Goal: Task Accomplishment & Management: Use online tool/utility

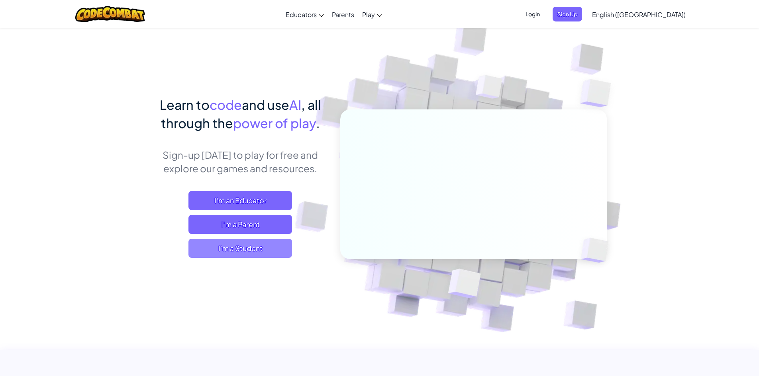
click at [252, 240] on span "I'm a Student" at bounding box center [240, 248] width 104 height 19
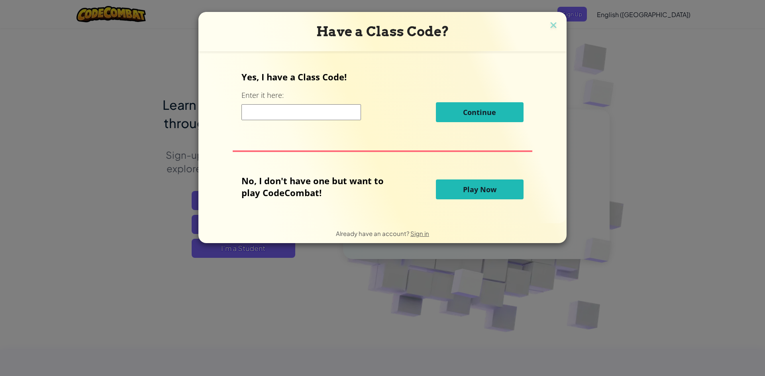
click at [470, 192] on span "Play Now" at bounding box center [479, 190] width 33 height 10
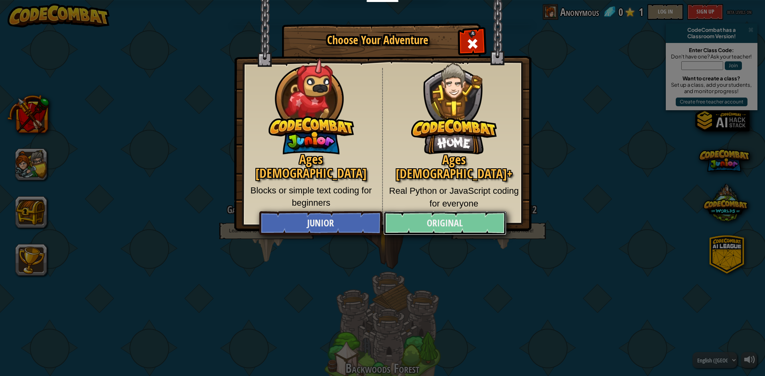
click at [425, 223] on link "Original" at bounding box center [444, 223] width 123 height 24
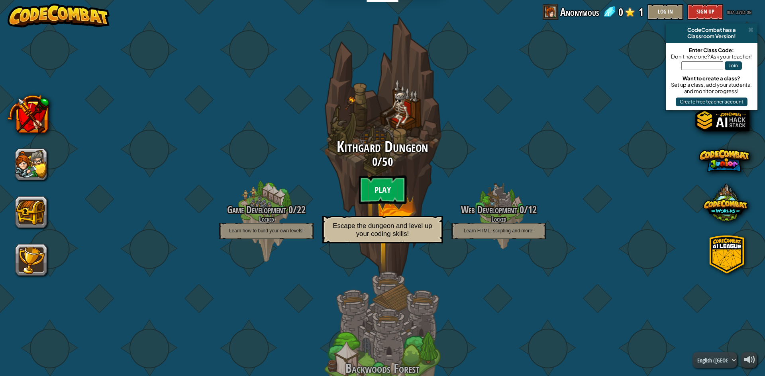
click at [392, 191] on btn "Play" at bounding box center [382, 190] width 48 height 29
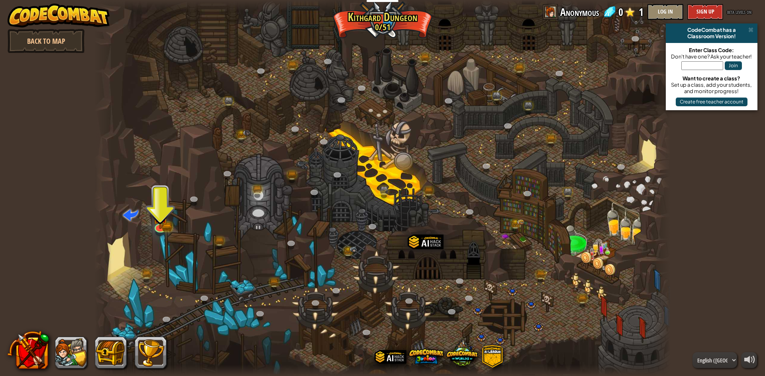
click at [753, 31] on div "CodeCombat has a" at bounding box center [711, 30] width 85 height 6
drag, startPoint x: 750, startPoint y: 28, endPoint x: 387, endPoint y: 175, distance: 392.3
click at [750, 28] on span at bounding box center [750, 30] width 5 height 6
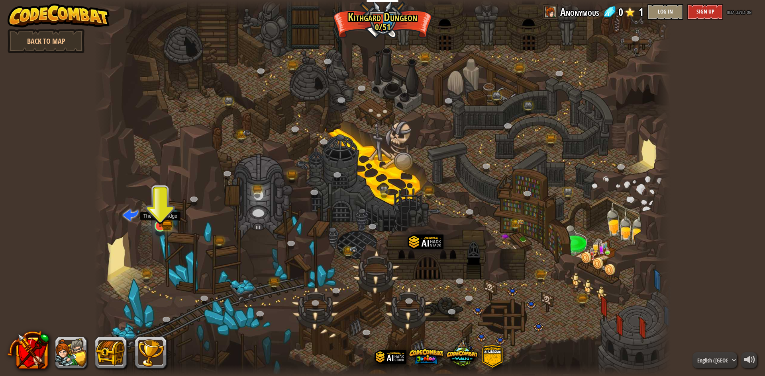
click at [156, 215] on img at bounding box center [160, 210] width 9 height 9
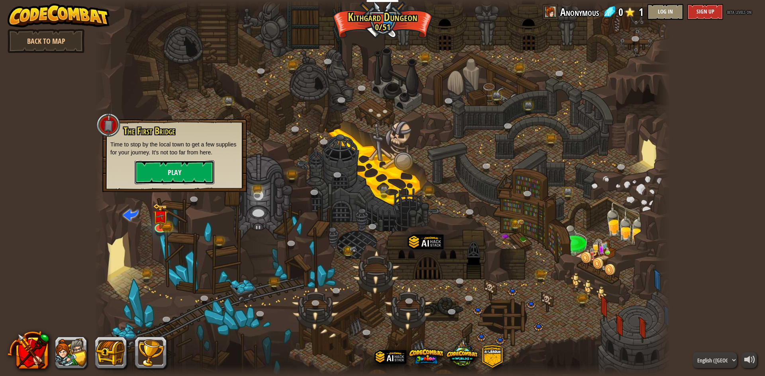
click at [174, 168] on button "Play" at bounding box center [175, 172] width 80 height 24
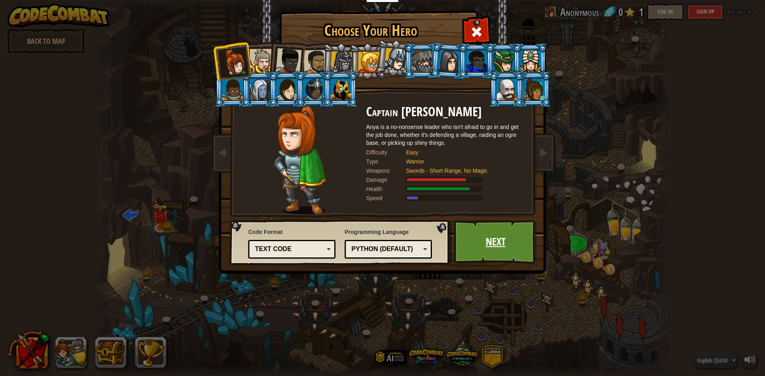
click at [493, 233] on link "Next" at bounding box center [495, 242] width 83 height 44
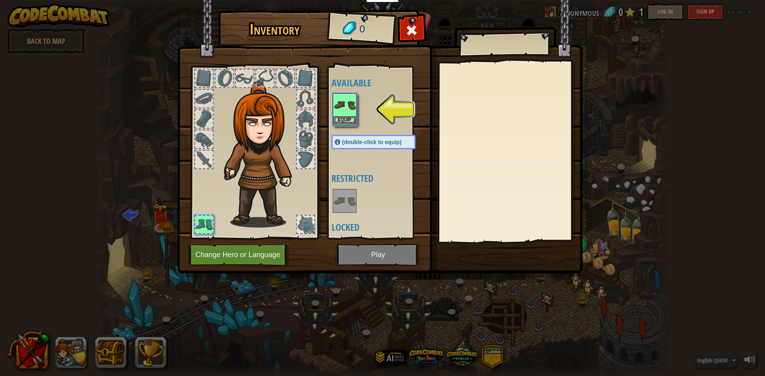
click at [340, 96] on img at bounding box center [344, 105] width 22 height 22
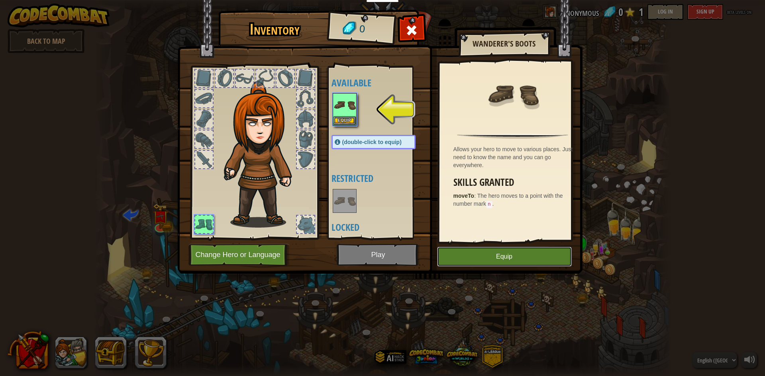
click at [473, 256] on button "Equip" at bounding box center [504, 257] width 135 height 20
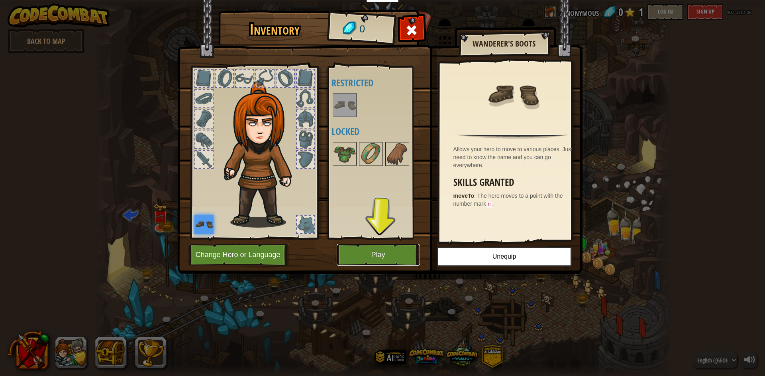
click at [355, 260] on button "Play" at bounding box center [377, 255] width 83 height 22
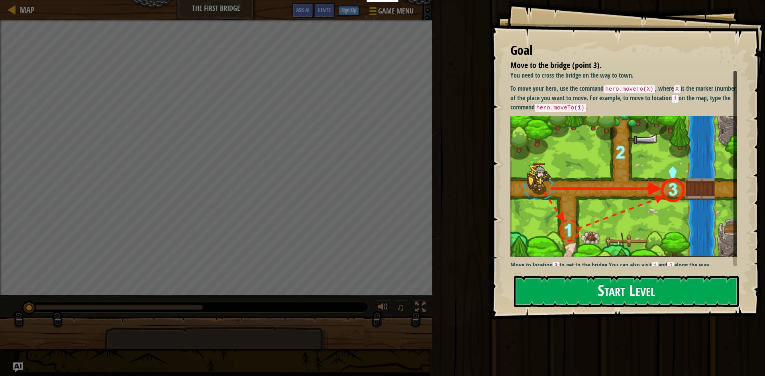
click at [564, 284] on button "Start Level" at bounding box center [626, 291] width 225 height 31
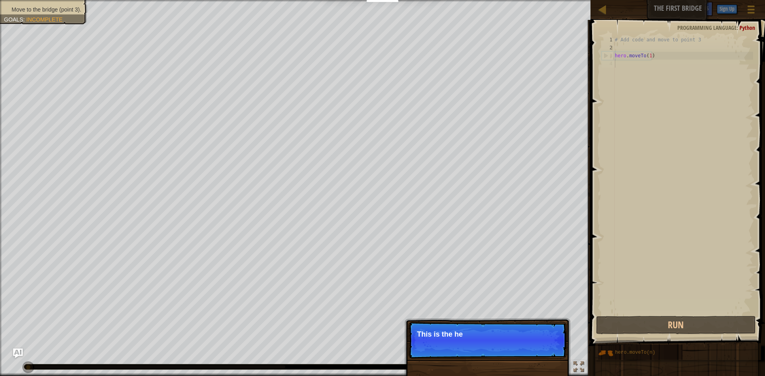
type textarea "hero.moveTo(1)"
type textarea "# Add code and move to point 3"
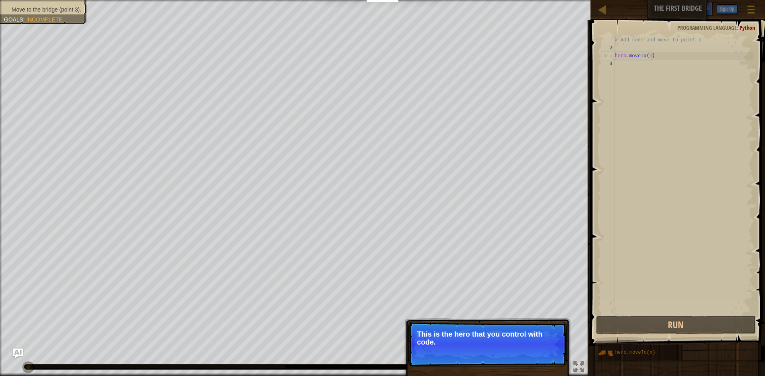
type textarea "# Add code and move to point 3"
type textarea "hero.moveTo(1)"
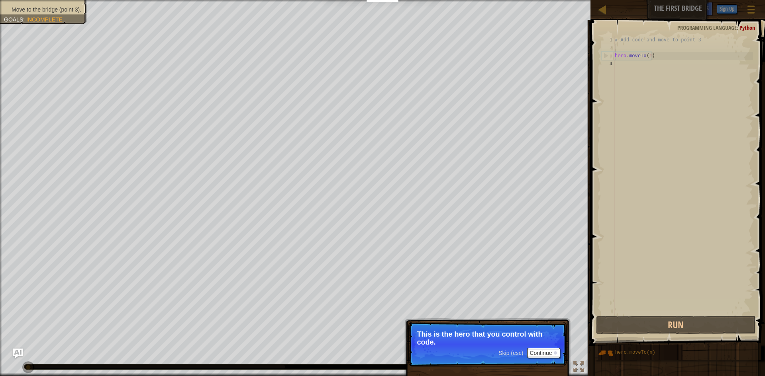
type textarea "hero.moveTo(1)"
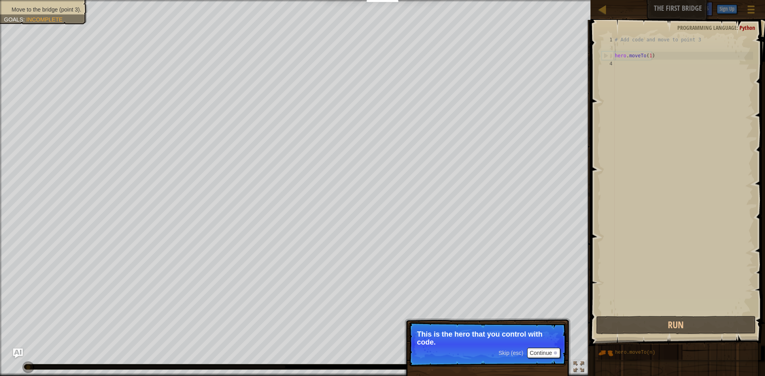
type textarea "hero.moveTo(1)"
click at [544, 349] on button "Continue" at bounding box center [543, 354] width 33 height 10
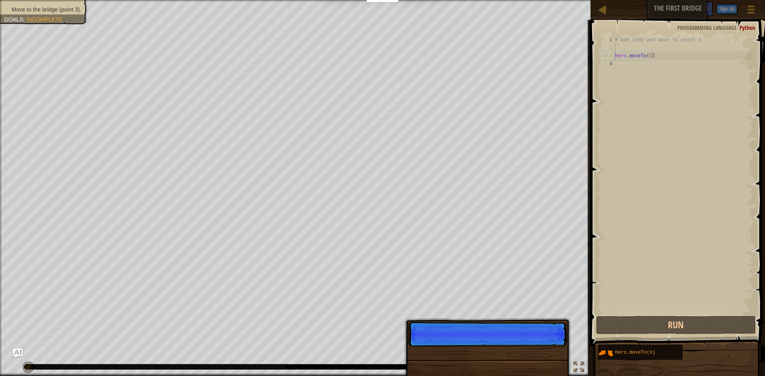
scroll to position [4, 0]
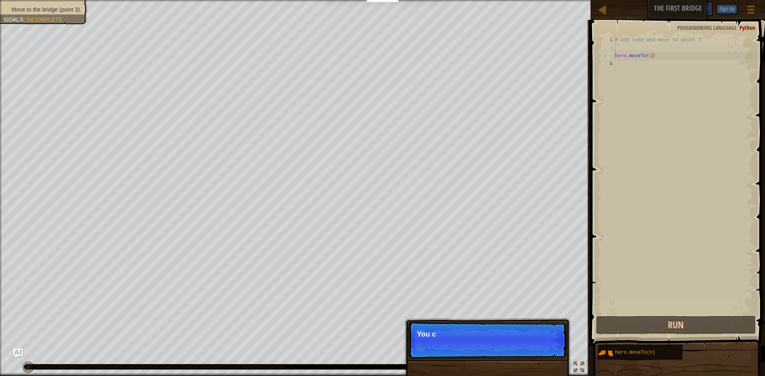
click at [541, 353] on p "Skip (esc) Continue You c" at bounding box center [487, 340] width 158 height 37
click at [541, 353] on p "Skip (esc) Continue You can use" at bounding box center [487, 340] width 158 height 37
click at [541, 353] on p "Skip (esc) Continue You can use these m" at bounding box center [487, 340] width 158 height 37
click at [543, 343] on p "Skip (esc) Continue You can use these methods." at bounding box center [487, 340] width 158 height 37
click at [543, 338] on p "You can use these methods. Right now, y" at bounding box center [487, 335] width 141 height 8
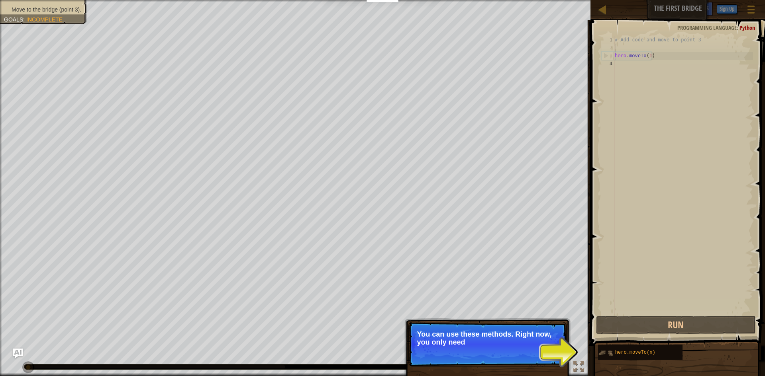
drag, startPoint x: 713, startPoint y: 373, endPoint x: 603, endPoint y: 345, distance: 113.5
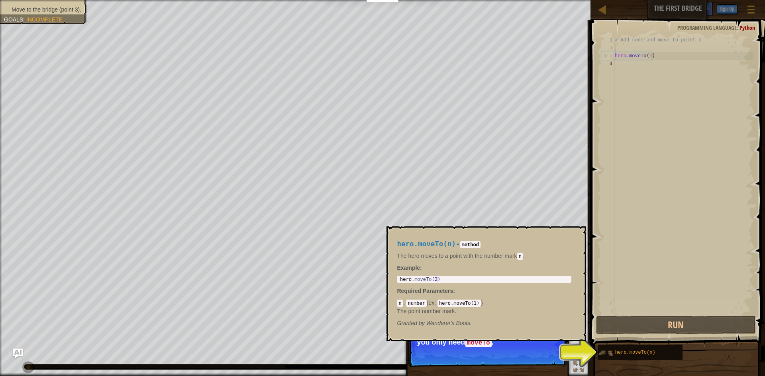
click at [606, 348] on img at bounding box center [605, 353] width 15 height 15
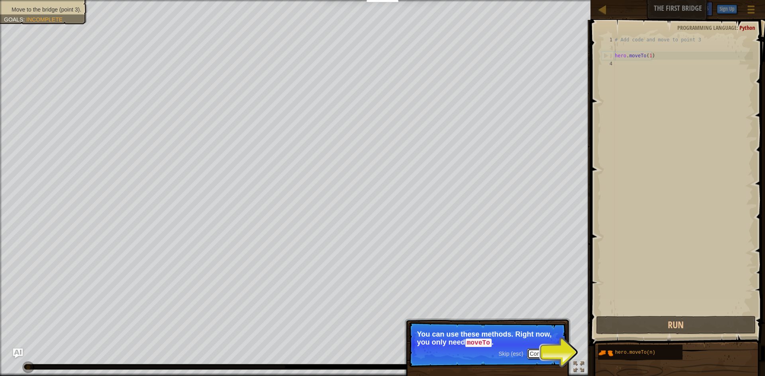
click at [536, 353] on button "Continue" at bounding box center [543, 354] width 33 height 10
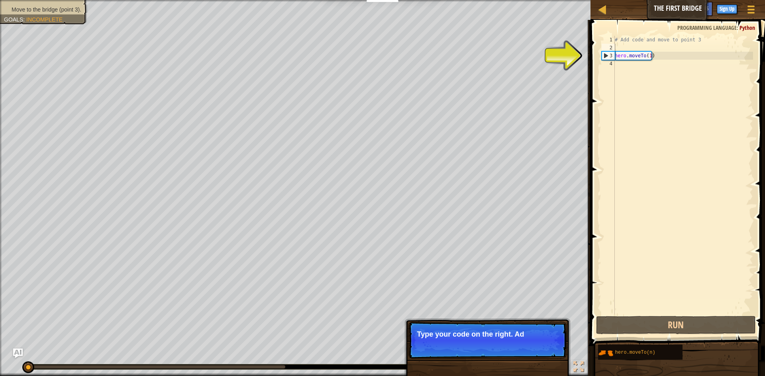
click at [533, 352] on p "Skip (esc) Continue Type your code on the right. Ad" at bounding box center [487, 340] width 158 height 37
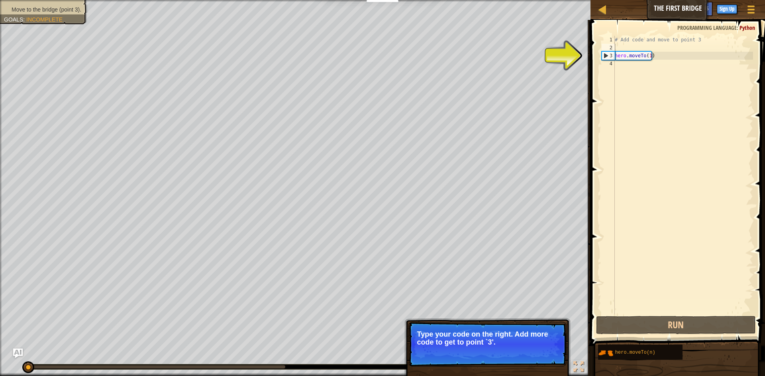
click at [537, 354] on button "Continue" at bounding box center [543, 353] width 33 height 10
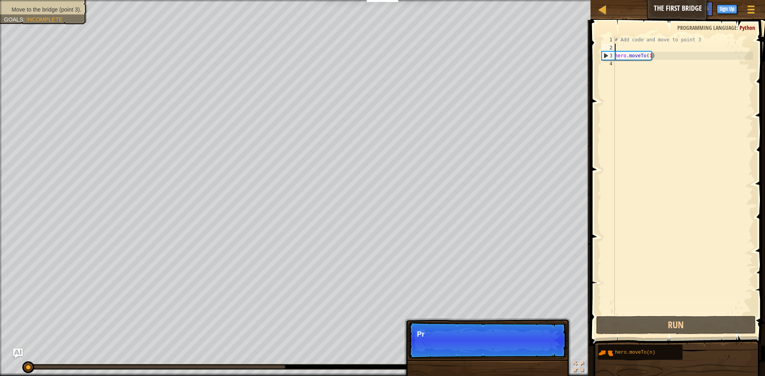
click at [537, 354] on p "Skip (esc) Continue Pr" at bounding box center [487, 340] width 158 height 37
click at [537, 354] on p "Skip (esc) Continue Press the" at bounding box center [487, 340] width 158 height 37
click at [537, 354] on p "Skip (esc) Continue Press the “RUN”" at bounding box center [487, 340] width 158 height 37
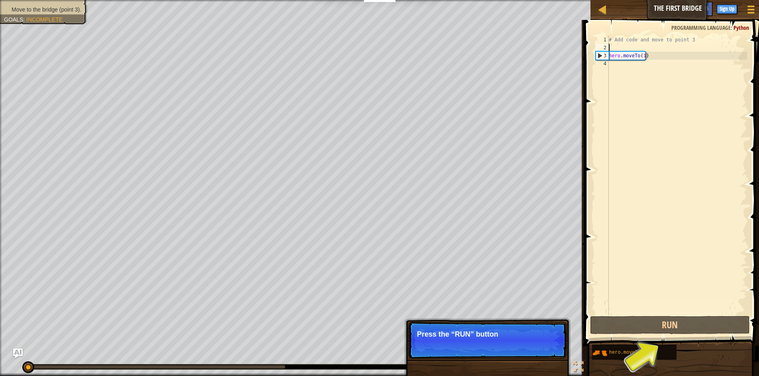
click at [537, 354] on p "Skip (esc) Continue Press the “RUN” button" at bounding box center [487, 340] width 158 height 37
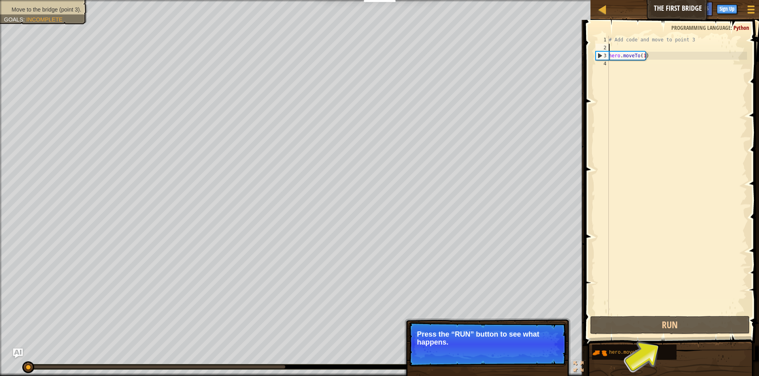
click at [534, 350] on button "Continue" at bounding box center [543, 353] width 33 height 10
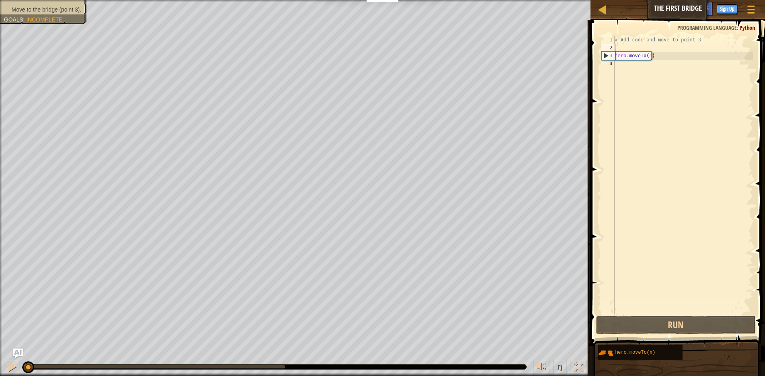
click at [534, 350] on div "Move to the bridge (point 3). Goals : Incomplete ♫ Anya 11 x: 5 y: 15 x: 10 y: …" at bounding box center [382, 188] width 765 height 376
click at [658, 328] on button "Run" at bounding box center [676, 325] width 160 height 18
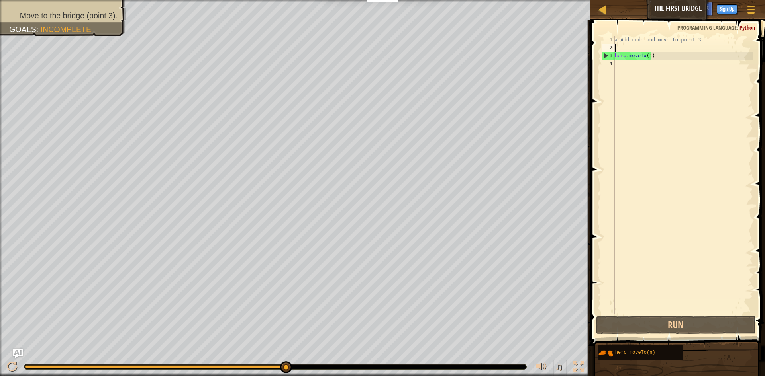
drag, startPoint x: 285, startPoint y: 368, endPoint x: 410, endPoint y: 367, distance: 125.0
click at [410, 367] on div at bounding box center [275, 367] width 502 height 5
drag, startPoint x: 287, startPoint y: 366, endPoint x: 360, endPoint y: 357, distance: 73.4
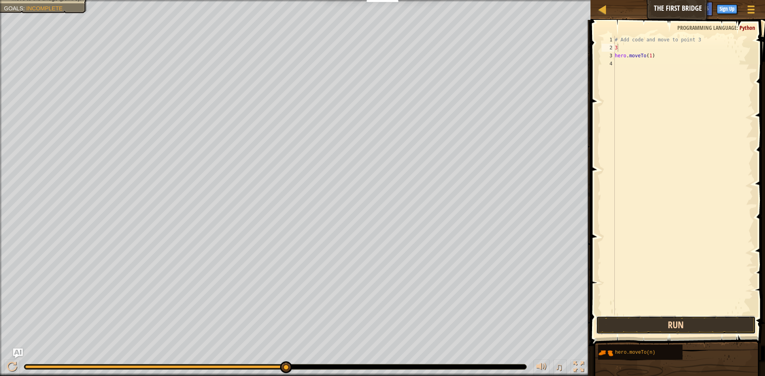
click at [673, 325] on button "Run" at bounding box center [676, 325] width 160 height 18
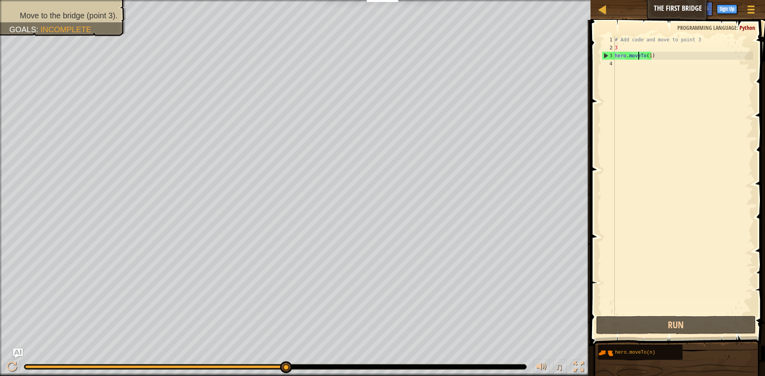
click at [638, 59] on div "# Add code and move to point 3 3 hero . moveTo ( 1 )" at bounding box center [683, 183] width 140 height 295
click at [647, 56] on div "# Add code and move to point 3 3 hero . moveTo ( 1 )" at bounding box center [683, 183] width 140 height 295
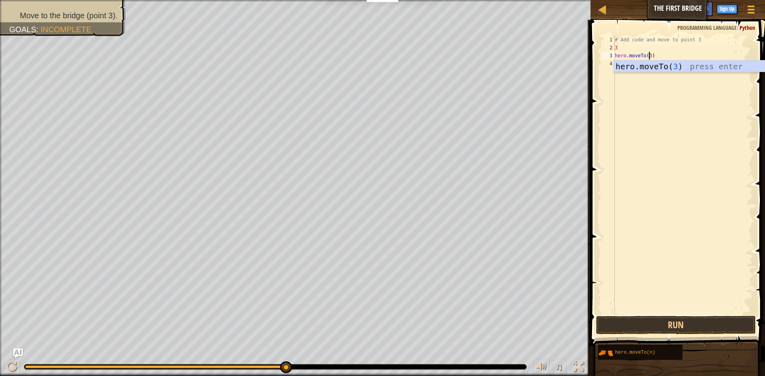
scroll to position [4, 3]
type textarea "hero.moveTo(3)"
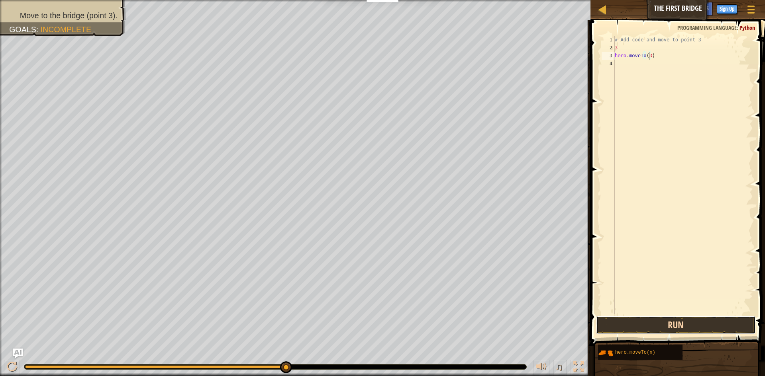
click at [659, 326] on button "Run" at bounding box center [676, 325] width 160 height 18
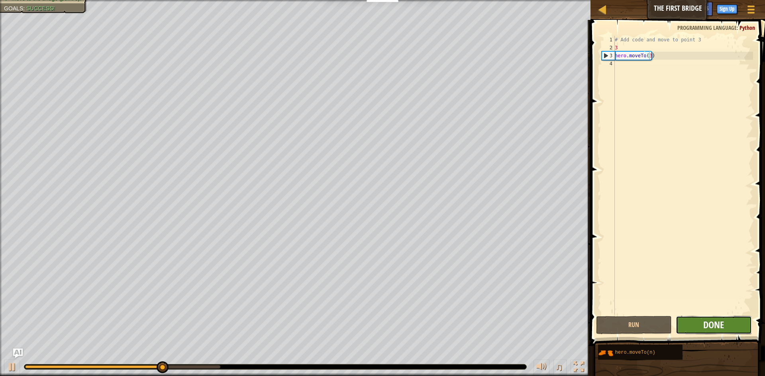
click at [709, 325] on span "Done" at bounding box center [713, 325] width 21 height 13
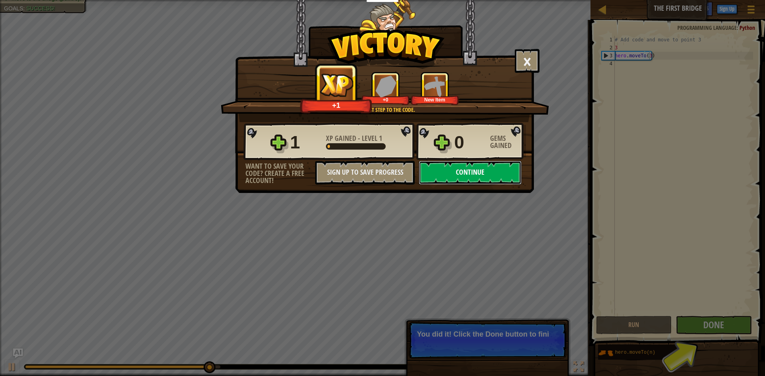
click at [448, 176] on button "Continue" at bounding box center [470, 173] width 103 height 24
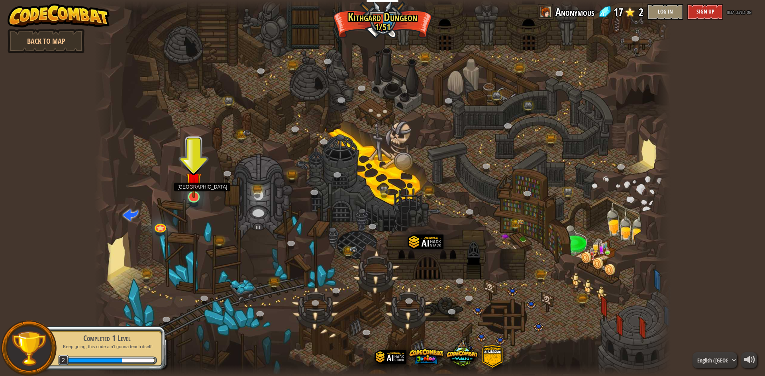
click at [194, 182] on img at bounding box center [194, 179] width 16 height 35
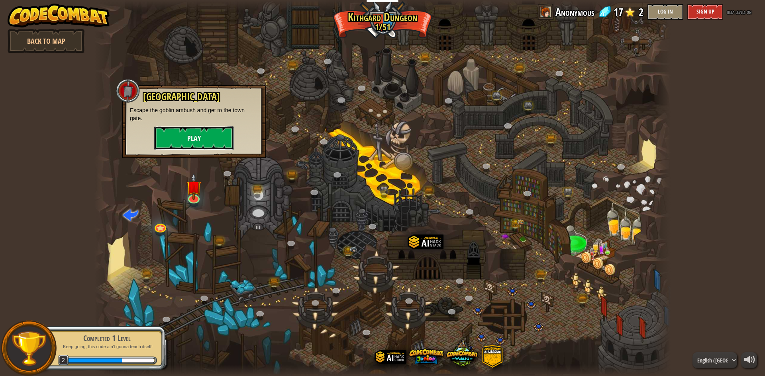
click at [204, 138] on button "Play" at bounding box center [194, 138] width 80 height 24
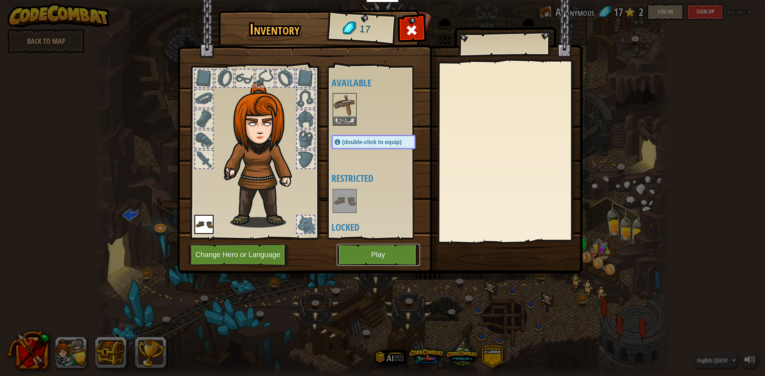
click at [359, 255] on button "Play" at bounding box center [377, 255] width 83 height 22
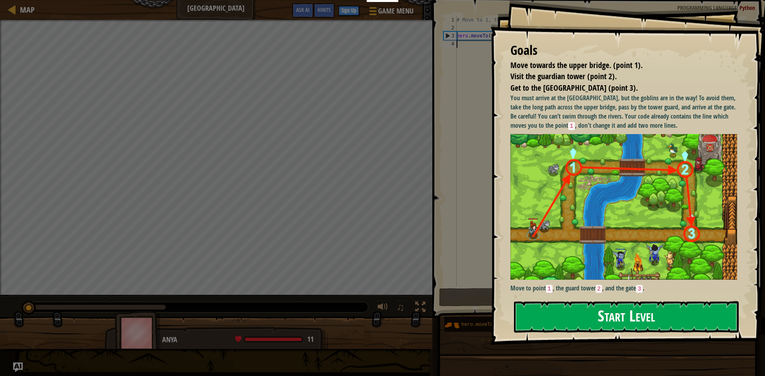
click at [563, 314] on button "Start Level" at bounding box center [626, 316] width 225 height 31
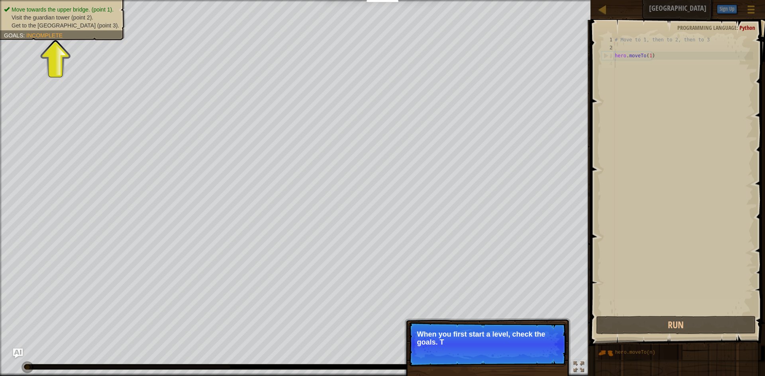
click at [522, 346] on p "When you first start a level, check the goals. T" at bounding box center [487, 339] width 141 height 16
click at [483, 344] on p "When you first start a level, check the goals. They tell you what you" at bounding box center [487, 339] width 141 height 16
click at [483, 344] on p "When you first start a level, check the goals. They tell you what you need t" at bounding box center [487, 339] width 141 height 16
click at [483, 344] on p "When you first start a level, check the goals. They tell you what you need to d…" at bounding box center [487, 339] width 141 height 16
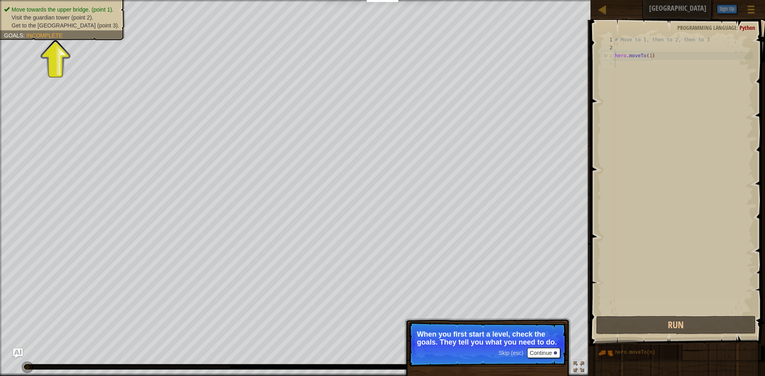
click at [499, 351] on span "Skip (esc)" at bounding box center [510, 353] width 25 height 6
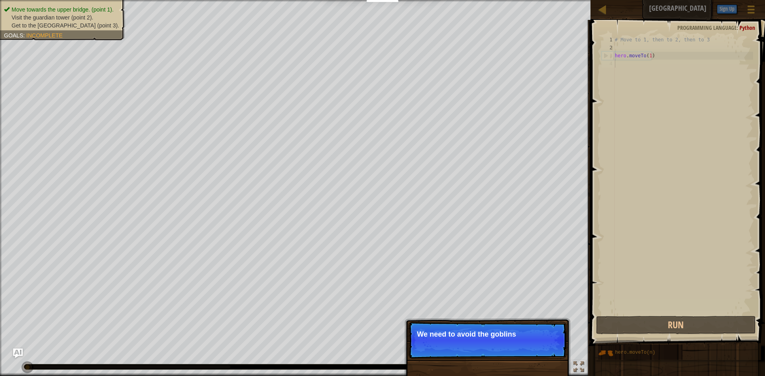
click at [500, 347] on p "Skip (esc) Continue We need to avoid the goblins" at bounding box center [487, 340] width 158 height 37
click at [500, 347] on p "Skip (esc) Continue We need to avoid the goblins' ambus" at bounding box center [487, 340] width 158 height 37
click at [500, 347] on span "Skip (esc)" at bounding box center [510, 345] width 25 height 6
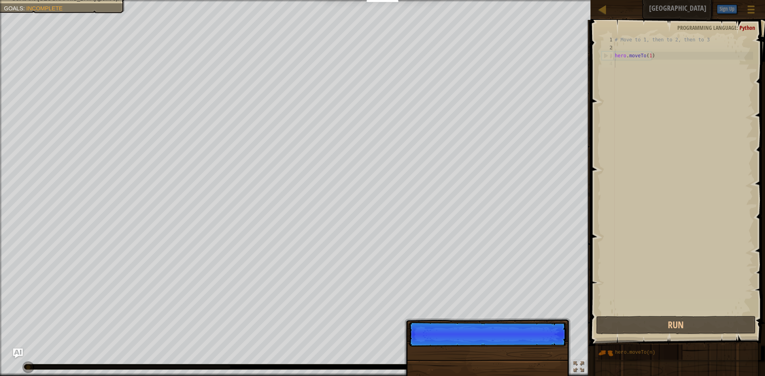
click at [500, 347] on p "Skip (esc) Continue" at bounding box center [487, 334] width 158 height 25
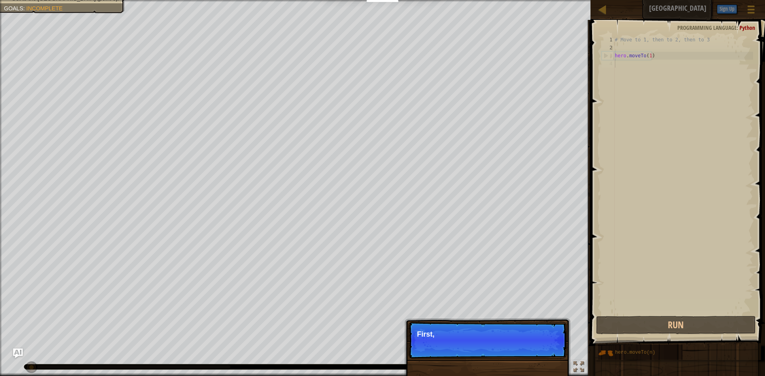
click at [500, 347] on p "Skip (esc) Continue First," at bounding box center [487, 340] width 158 height 37
click at [500, 347] on p "Skip (esc) Continue First, the hero move" at bounding box center [487, 340] width 158 height 37
click at [500, 347] on p "Skip (esc) Continue First, the hero moves to po" at bounding box center [487, 340] width 158 height 37
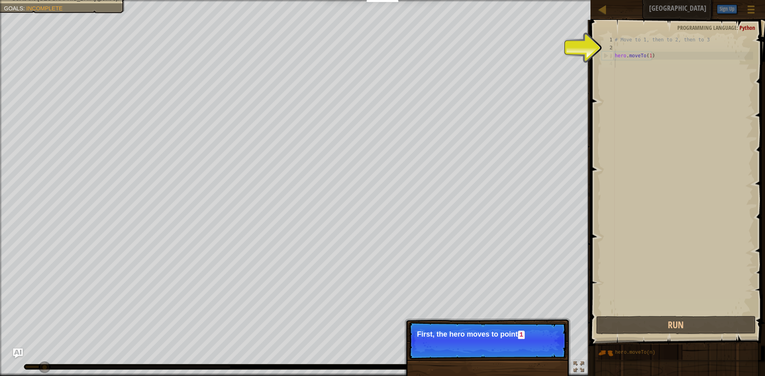
click at [500, 347] on p "Skip (esc) Continue First, the hero moves to point 1" at bounding box center [487, 340] width 158 height 37
click at [500, 347] on p "Skip (esc) Continue First, the hero moves to point 1 . It's al" at bounding box center [487, 340] width 158 height 37
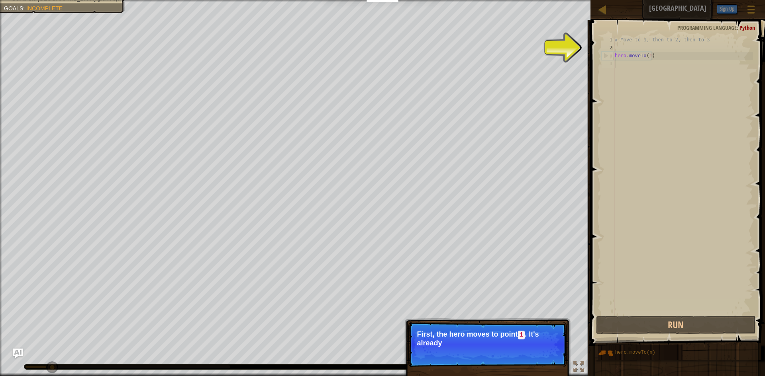
click at [500, 347] on p "Skip (esc) Continue First, the hero moves to point 1 . It's already" at bounding box center [487, 344] width 158 height 45
click at [500, 347] on p "Skip (esc) Continue First, the hero moves to point 1 . It's already in your" at bounding box center [487, 344] width 158 height 45
click at [500, 347] on p "Skip (esc) Continue First, the hero moves to point 1 . It's already in your cod…" at bounding box center [487, 344] width 158 height 45
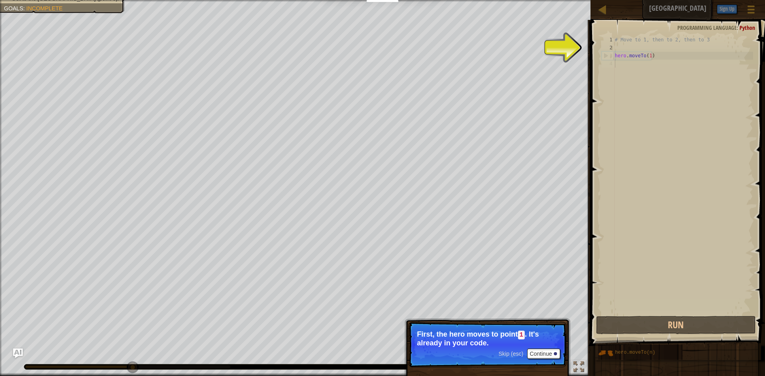
click at [504, 355] on span "Skip (esc)" at bounding box center [510, 354] width 25 height 6
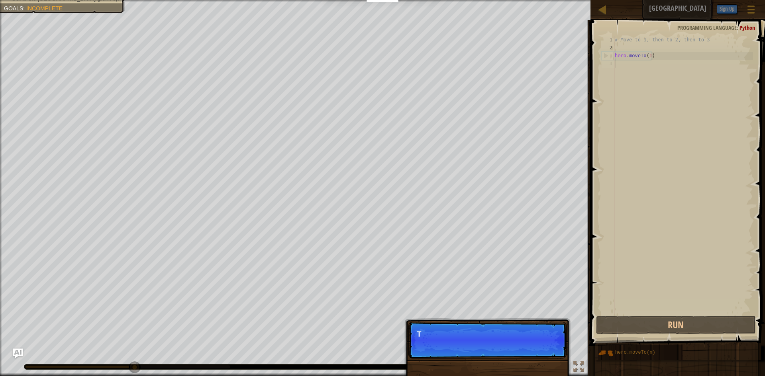
click at [504, 355] on div "Skip (esc) Continue T" at bounding box center [487, 381] width 166 height 118
click at [504, 355] on p "Skip (esc) Continue Then mo" at bounding box center [487, 340] width 158 height 37
click at [504, 355] on p "Skip (esc) Continue Then move to t" at bounding box center [487, 340] width 158 height 37
click at [504, 355] on p "Skip (esc) Continue Then move to the Guar" at bounding box center [487, 340] width 158 height 37
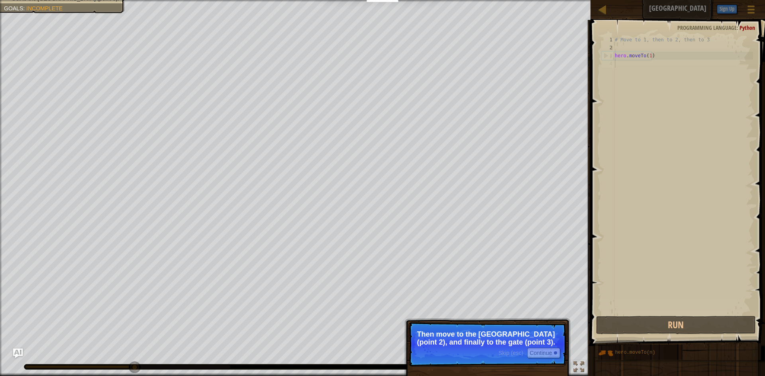
click at [448, 348] on p "Skip (esc) Continue Then move to the [GEOGRAPHIC_DATA] (point 2), and finally t…" at bounding box center [487, 344] width 158 height 45
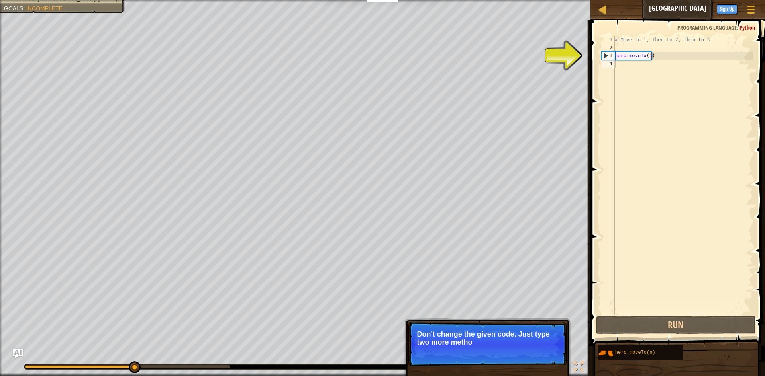
click at [460, 341] on p "Don't change the given code. Just type two more metho" at bounding box center [487, 339] width 141 height 16
click at [460, 341] on p "Don't change the given code. Just type two more methods here." at bounding box center [487, 339] width 141 height 16
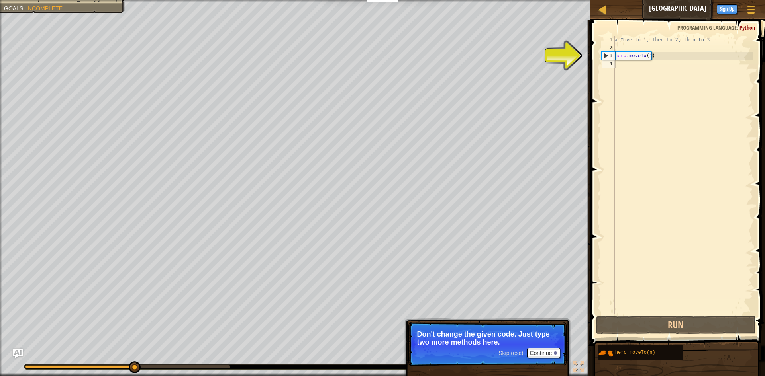
click at [460, 341] on p "Don't change the given code. Just type two more methods here." at bounding box center [487, 339] width 141 height 16
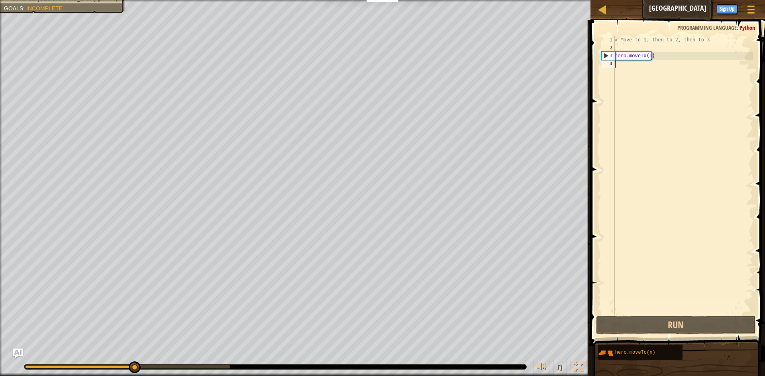
click at [648, 56] on div "# Move to 1, then to 2, then to 3 hero . moveTo ( 1 )" at bounding box center [683, 183] width 140 height 295
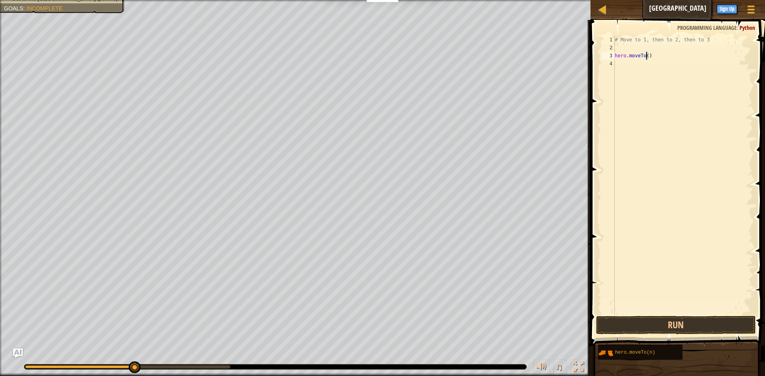
scroll to position [4, 3]
click at [627, 323] on button "Run" at bounding box center [676, 325] width 160 height 18
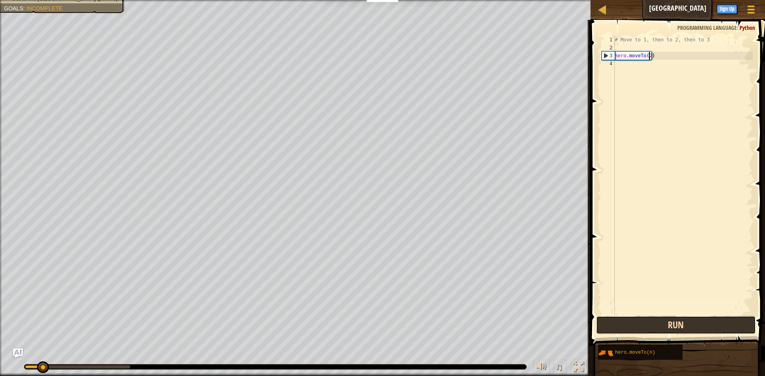
click at [623, 324] on button "Run" at bounding box center [676, 325] width 160 height 18
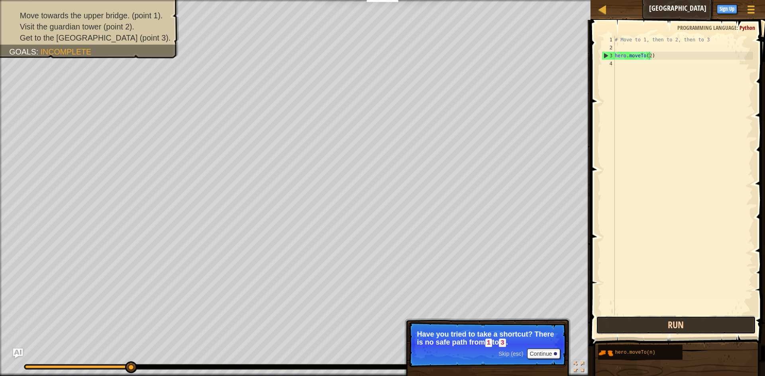
click at [627, 320] on button "Run" at bounding box center [676, 325] width 160 height 18
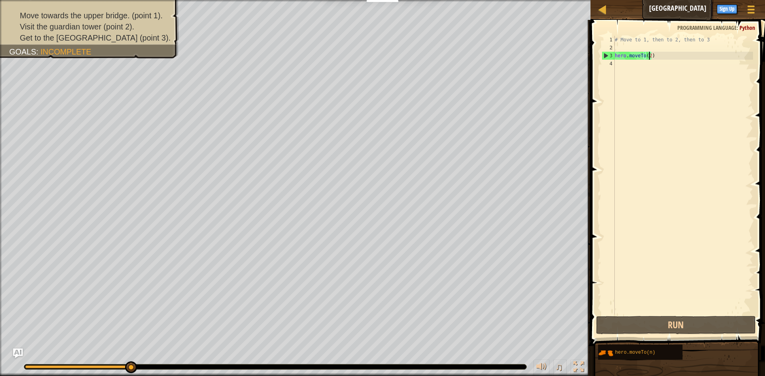
click at [655, 38] on div "# Move to 1, then to 2, then to 3 hero . moveTo ( 2 )" at bounding box center [683, 183] width 140 height 295
click at [640, 27] on span at bounding box center [678, 172] width 181 height 350
click at [648, 55] on div "# Move to 1, then to 2, then to 3 hero . moveTo ( 2 )" at bounding box center [683, 183] width 140 height 295
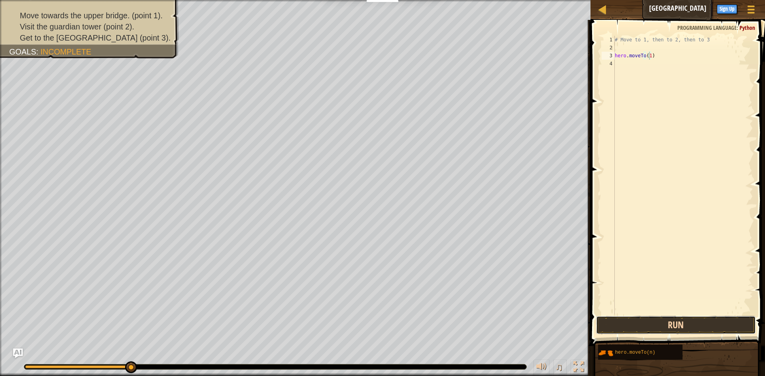
click at [684, 323] on button "Run" at bounding box center [676, 325] width 160 height 18
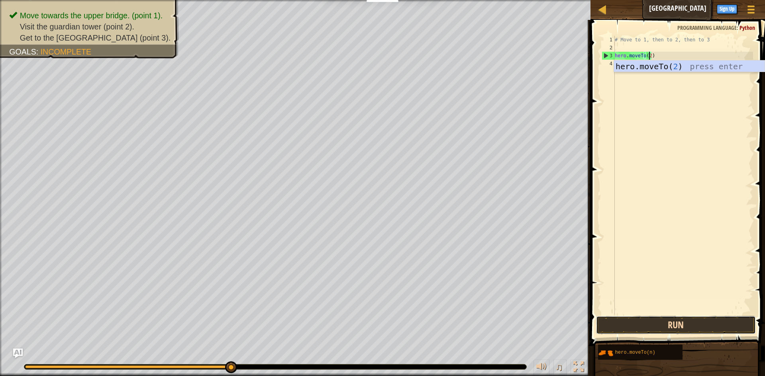
click at [610, 321] on button "Run" at bounding box center [676, 325] width 160 height 18
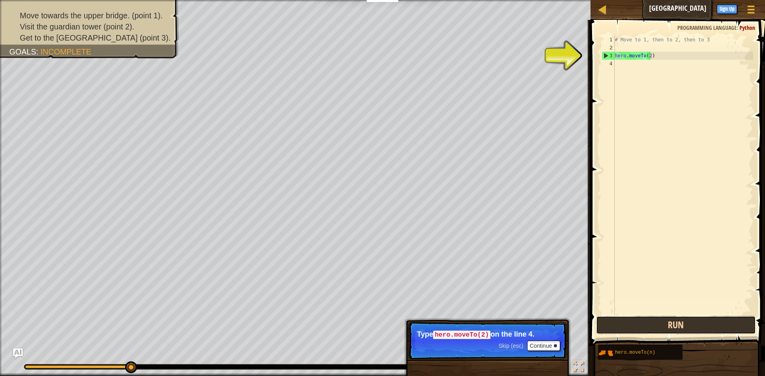
click at [633, 327] on button "Run" at bounding box center [676, 325] width 160 height 18
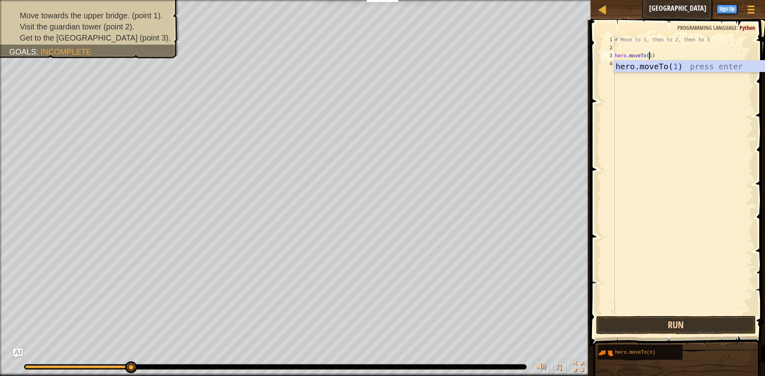
type textarea "hero.moveTo(1)"
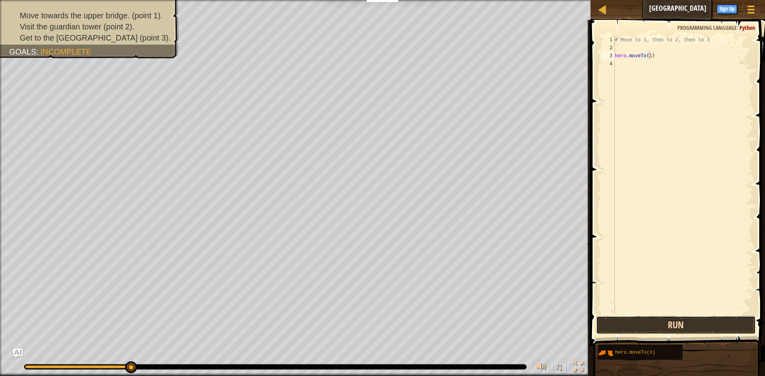
click at [618, 332] on button "Run" at bounding box center [676, 325] width 160 height 18
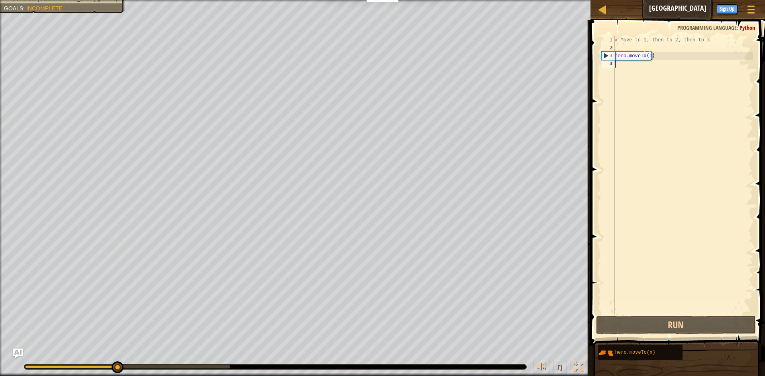
click at [624, 67] on div "# Move to 1, then to 2, then to 3 hero . moveTo ( 1 )" at bounding box center [683, 183] width 140 height 295
